Goal: Transaction & Acquisition: Purchase product/service

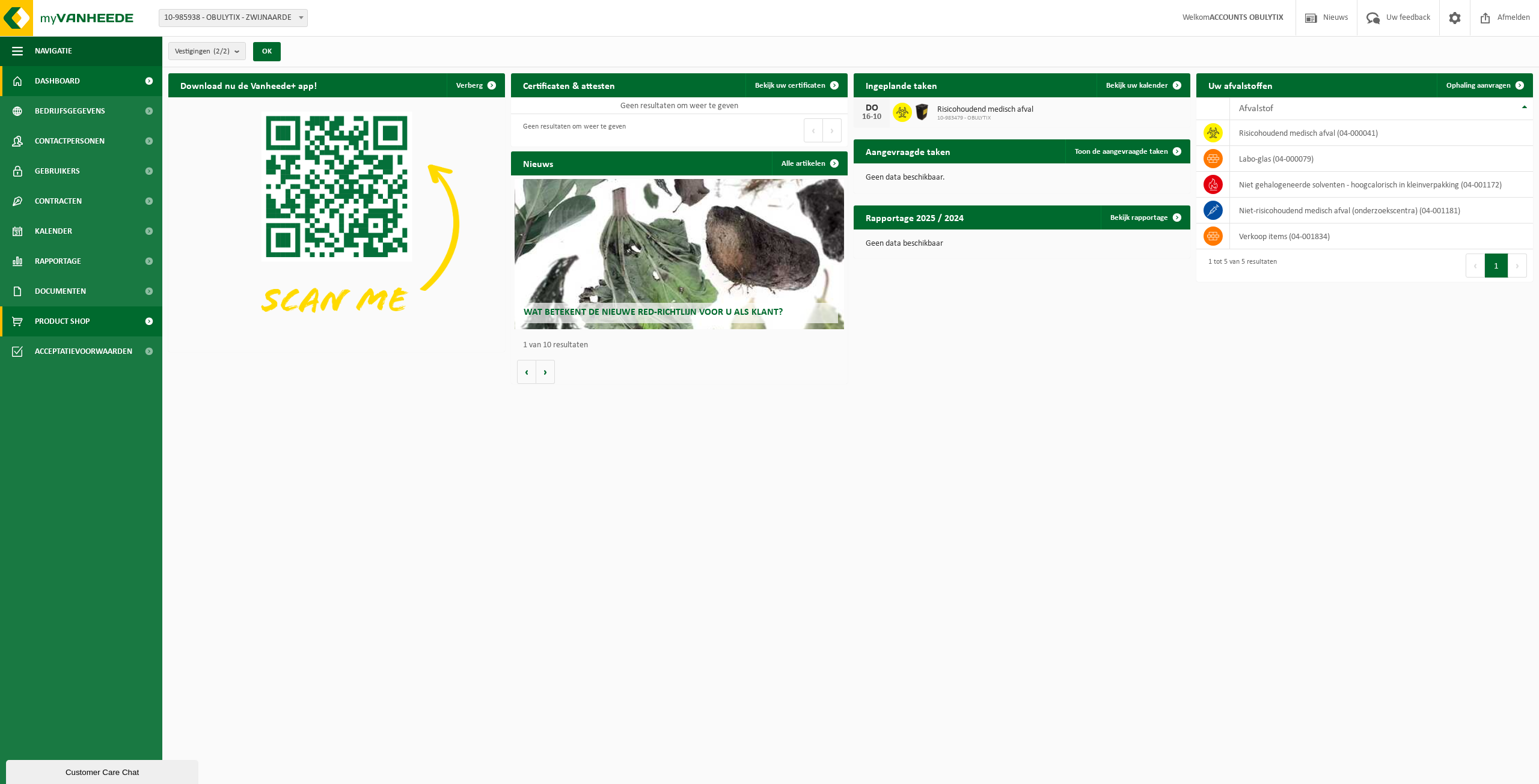
click at [63, 323] on span "Product Shop" at bounding box center [62, 321] width 55 height 30
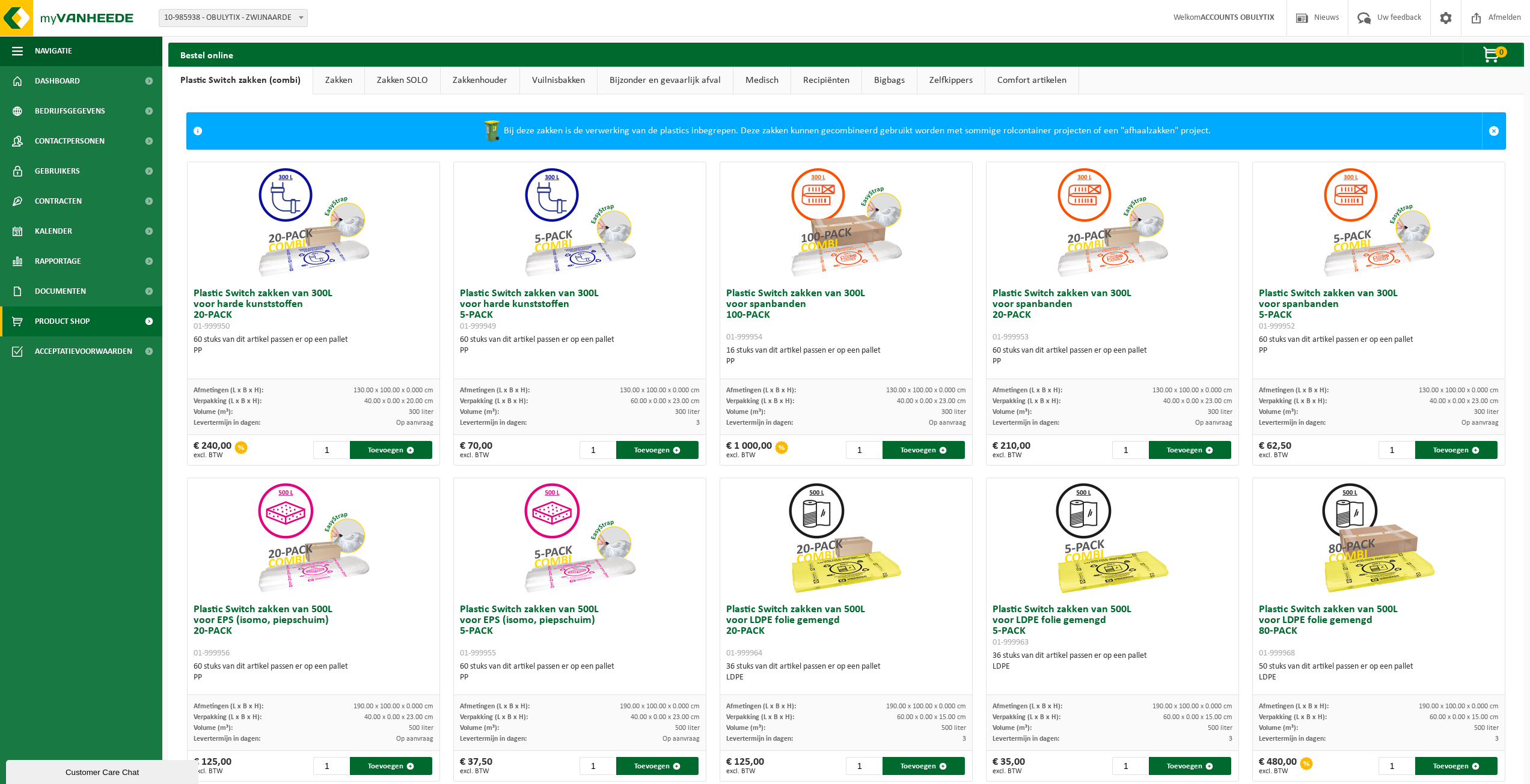
click at [476, 81] on link "Zakkenhouder" at bounding box center [480, 80] width 78 height 27
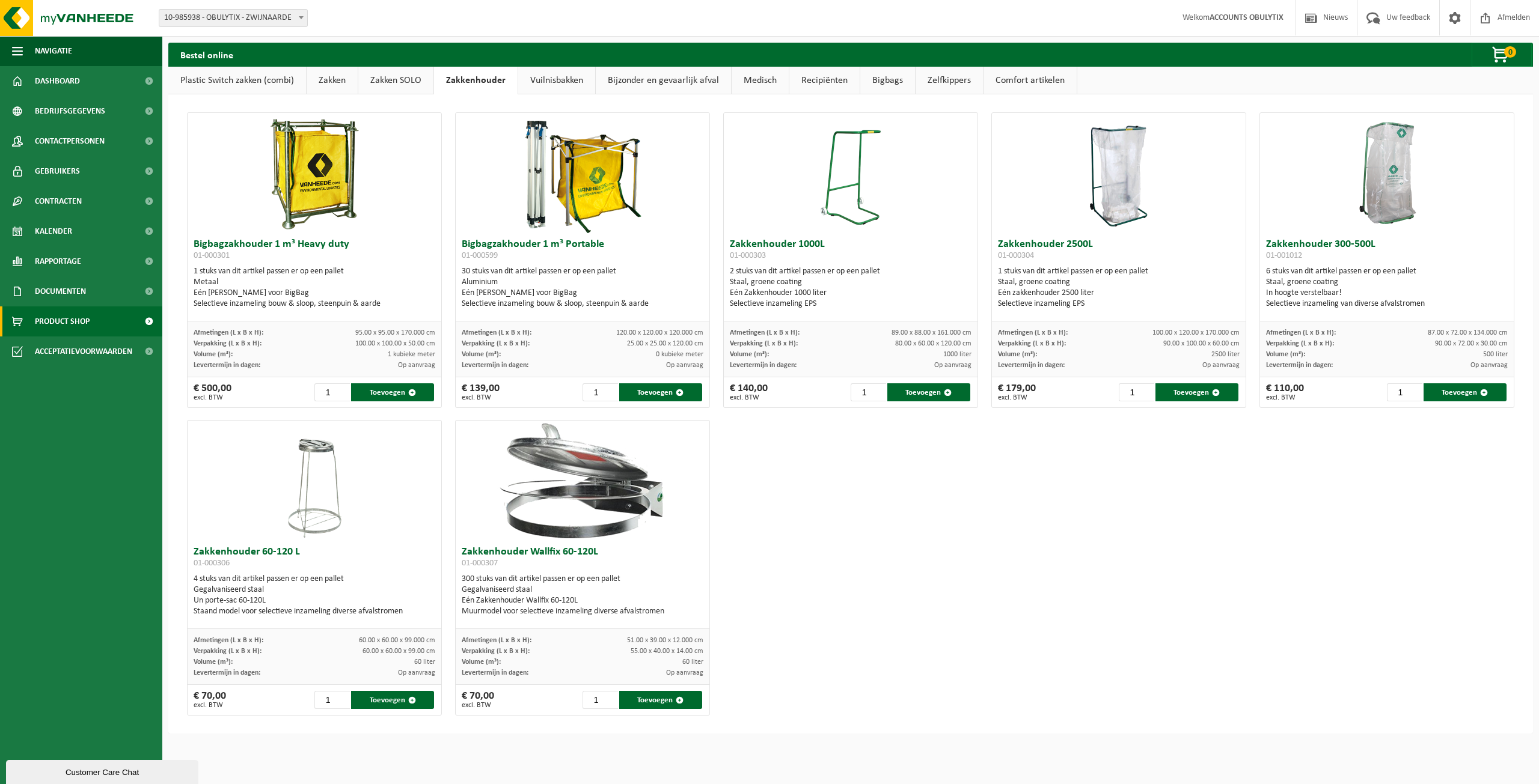
click at [564, 81] on link "Vuilnisbakken" at bounding box center [557, 80] width 77 height 27
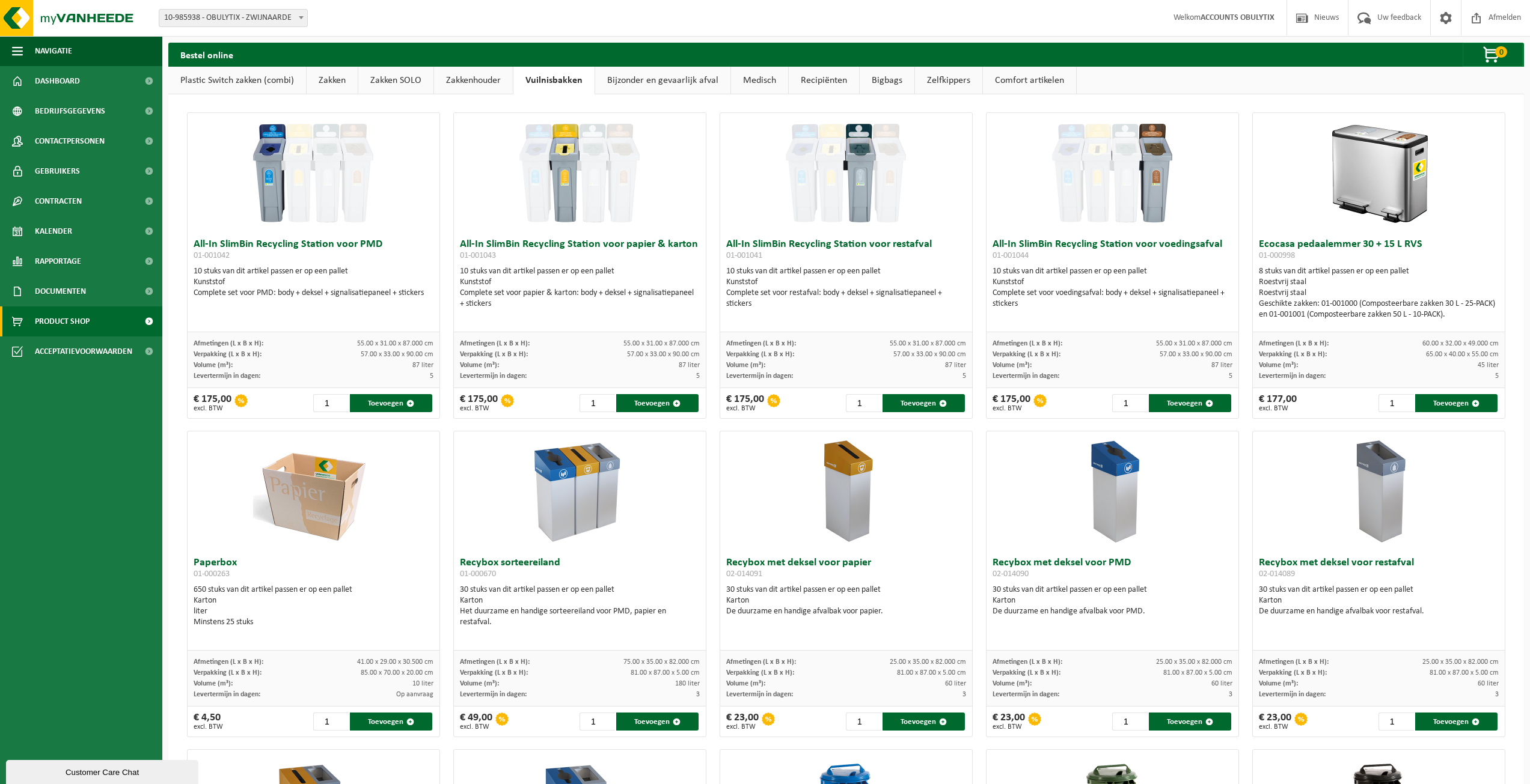
click at [509, 708] on div "€ 49,00 excl. BTW 1 Toevoegen" at bounding box center [579, 721] width 251 height 30
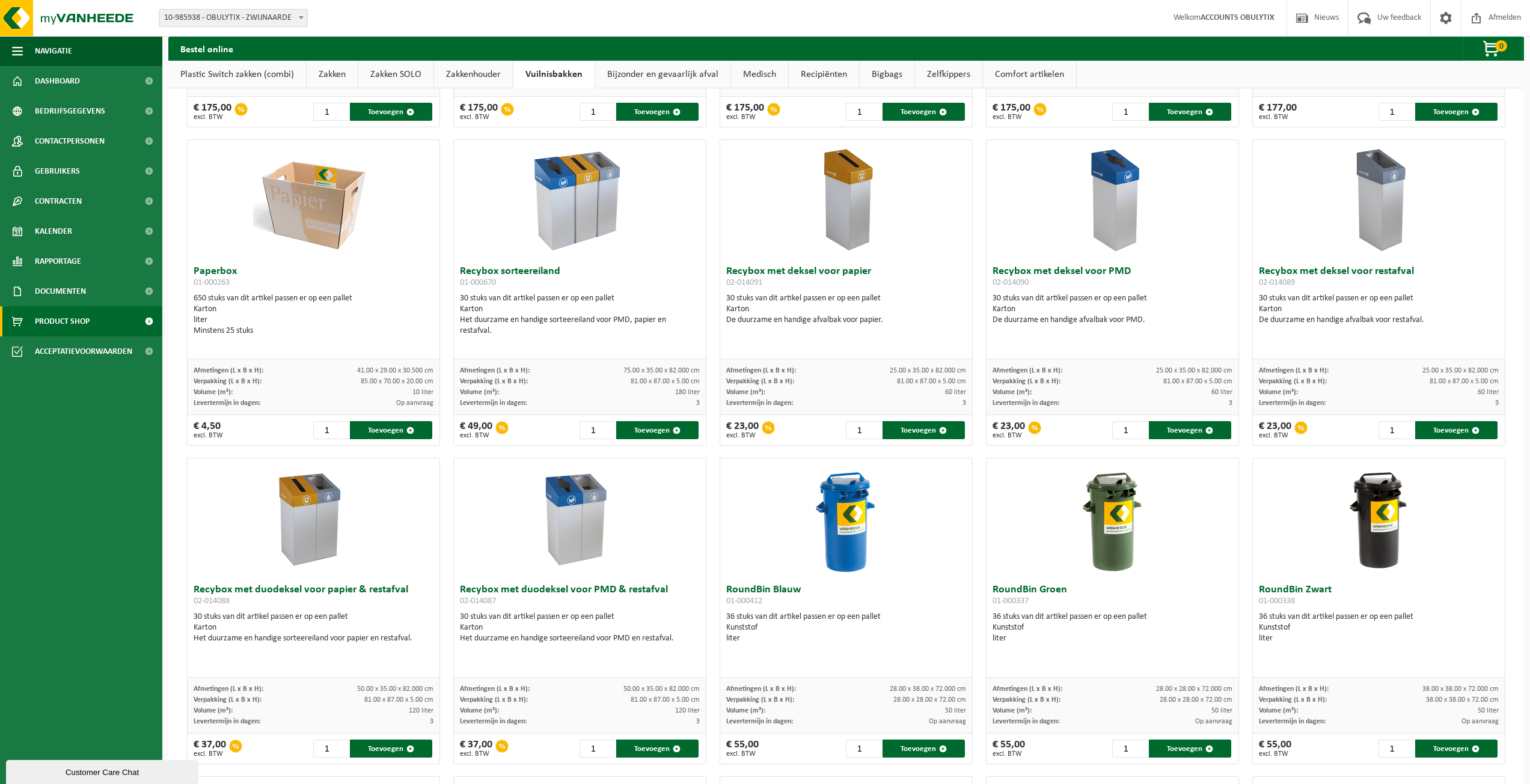
scroll to position [301, 0]
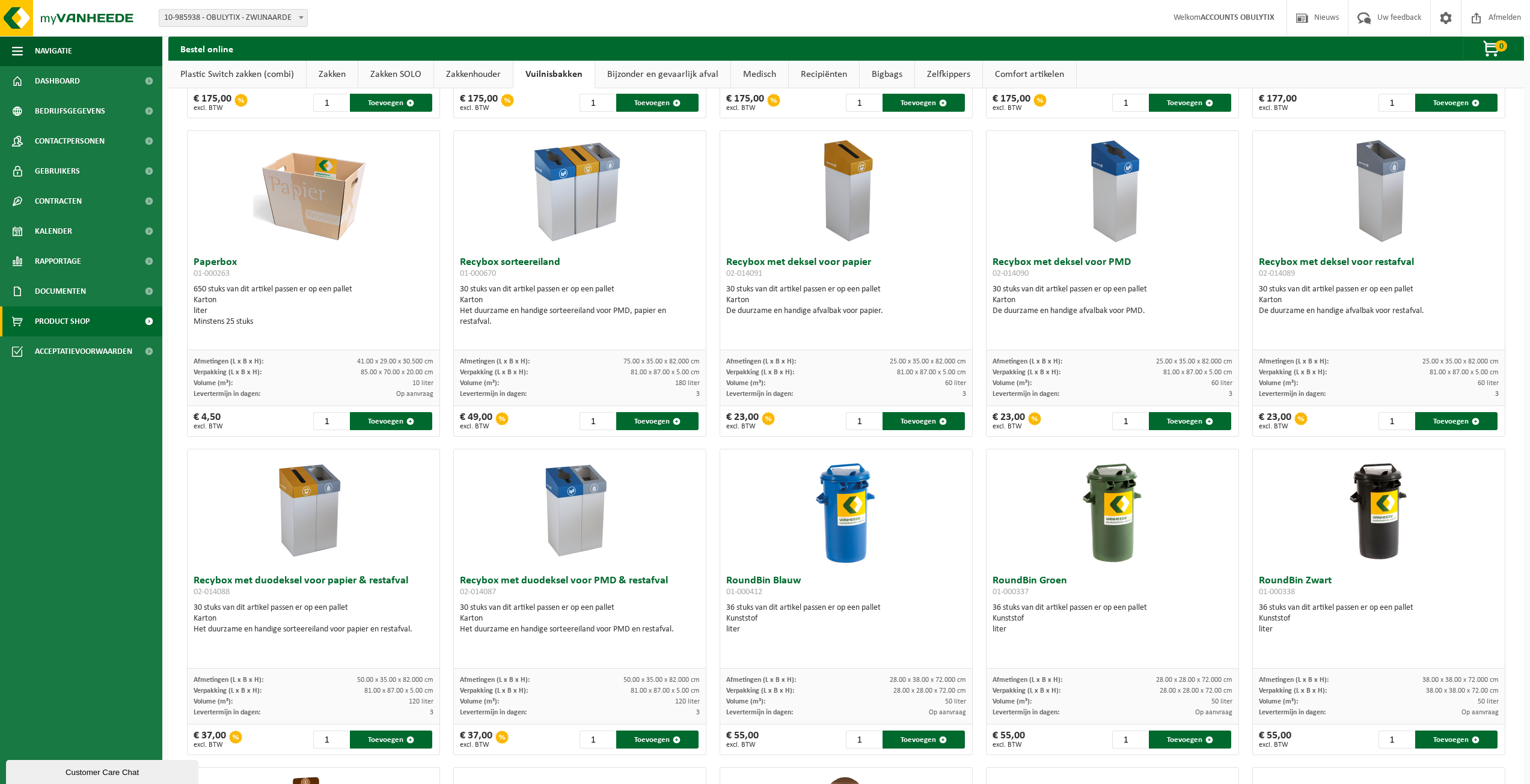
click at [584, 217] on img at bounding box center [579, 191] width 120 height 120
click at [604, 156] on img at bounding box center [579, 191] width 120 height 120
click at [488, 233] on div at bounding box center [579, 191] width 251 height 120
drag, startPoint x: 482, startPoint y: 303, endPoint x: 488, endPoint y: 329, distance: 26.7
click at [482, 307] on div "30 stuks van dit artikel passen er op een pallet Karton Het duurzame en handige…" at bounding box center [579, 306] width 240 height 43
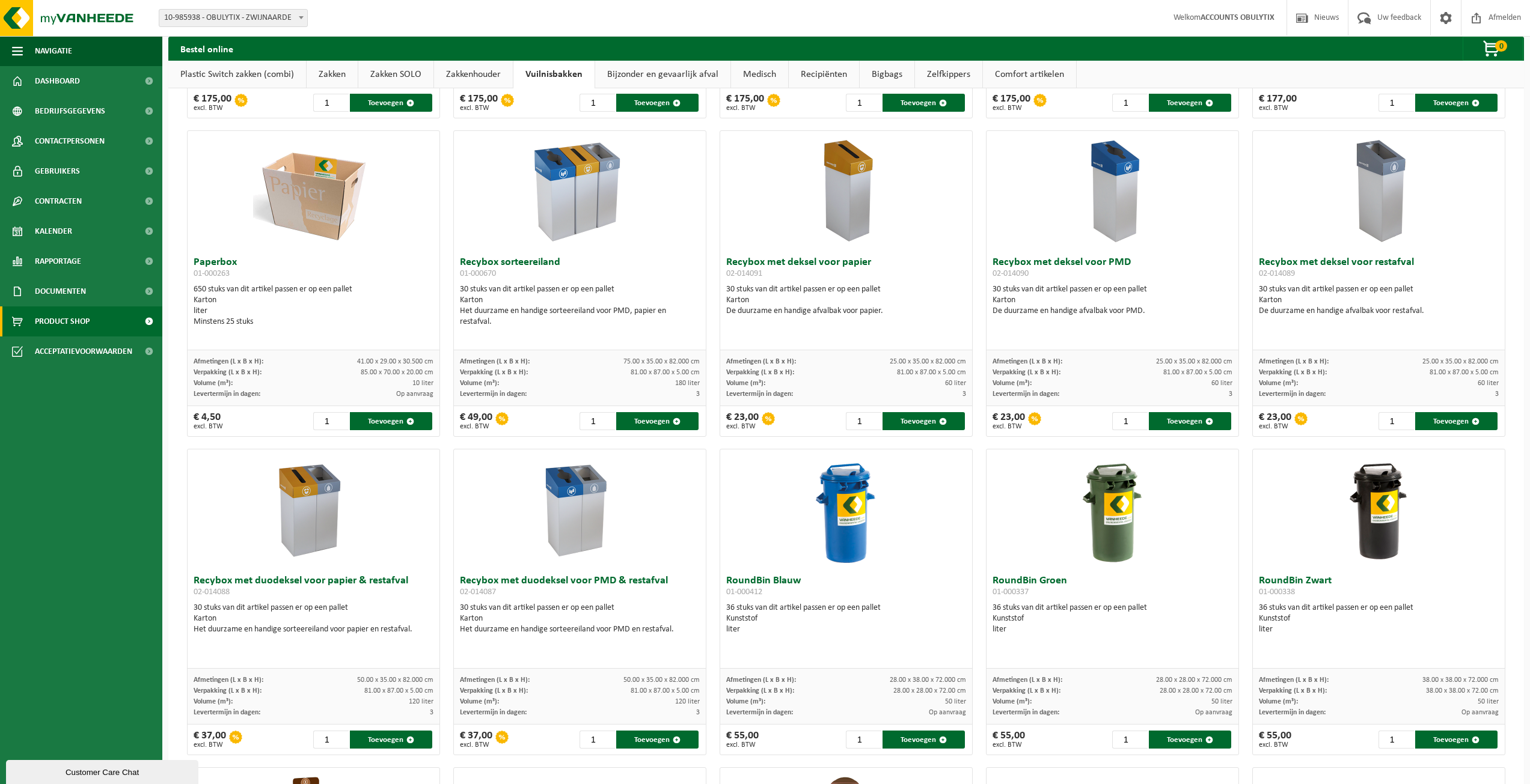
click at [483, 382] on span "Volume (m³):" at bounding box center [479, 383] width 39 height 7
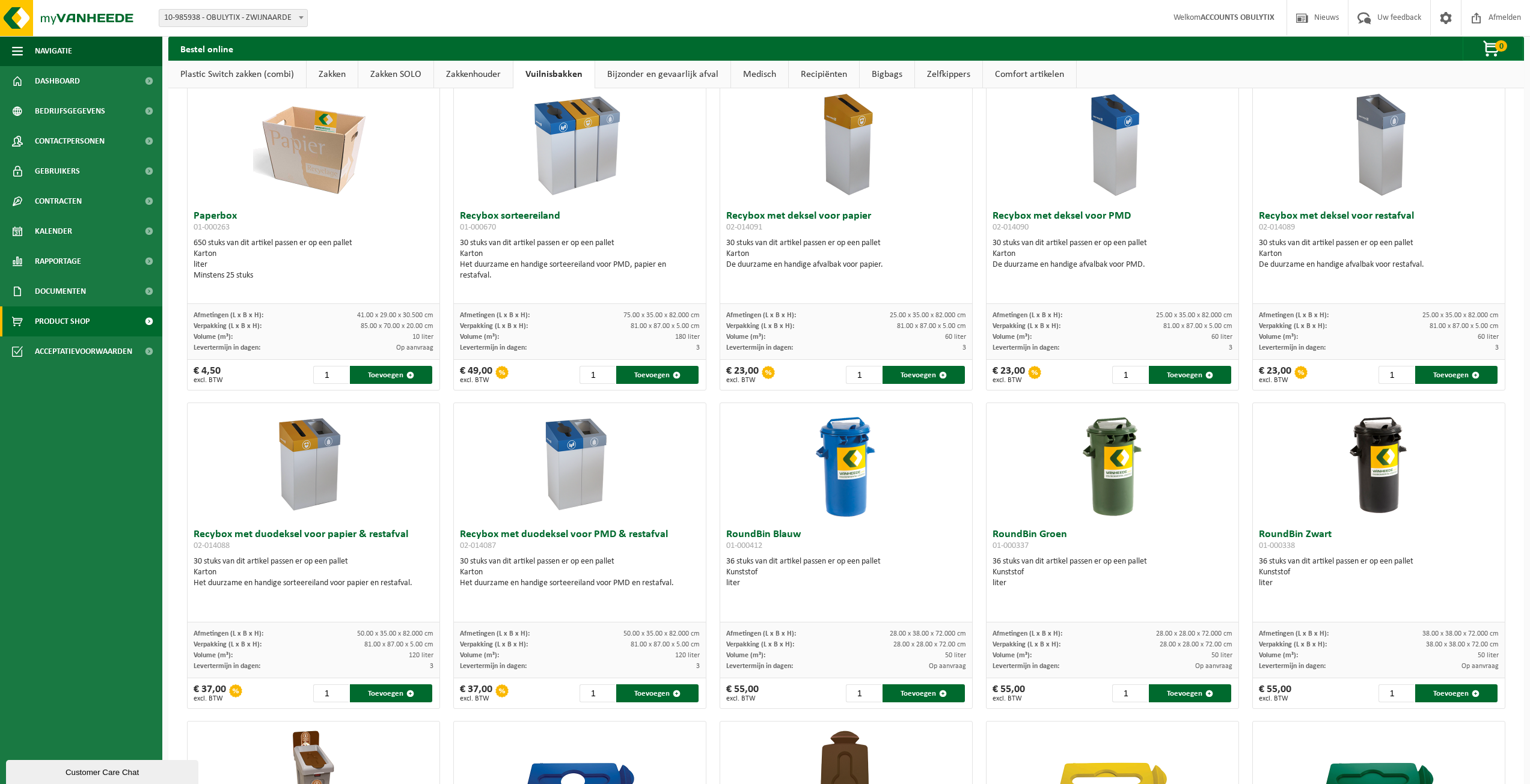
scroll to position [240, 0]
